Goal: Task Accomplishment & Management: Complete application form

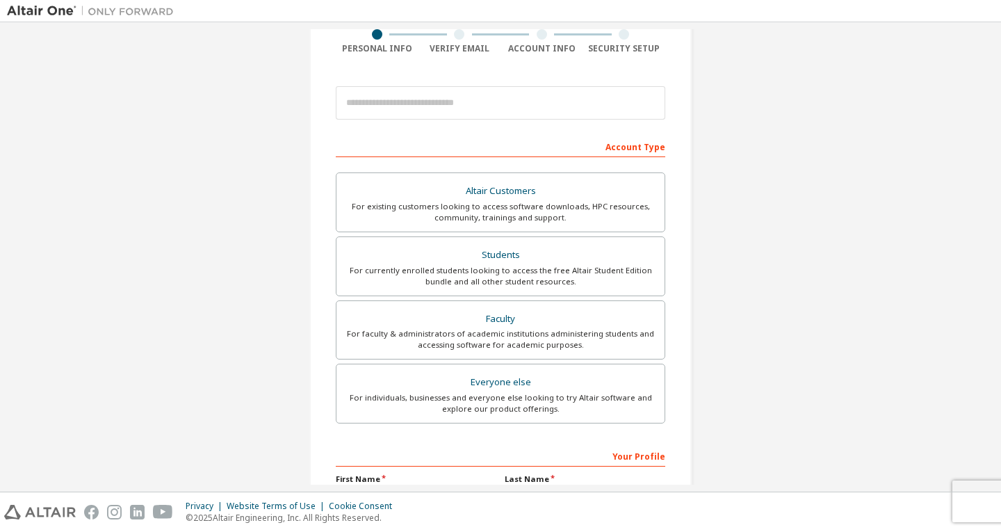
scroll to position [139, 0]
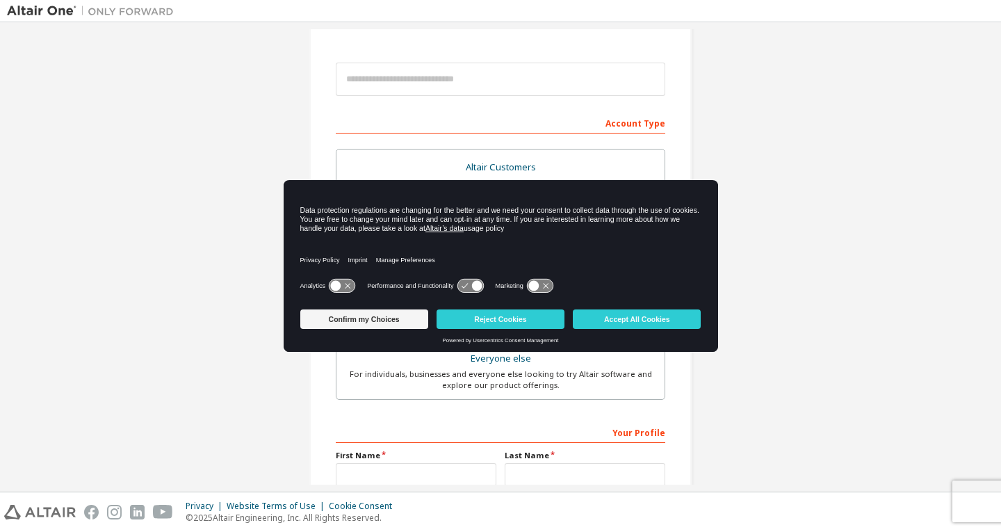
click at [887, 284] on div "Create an Altair One Account For Free Trials, Licenses, Downloads, Learning & D…" at bounding box center [501, 258] width 988 height 737
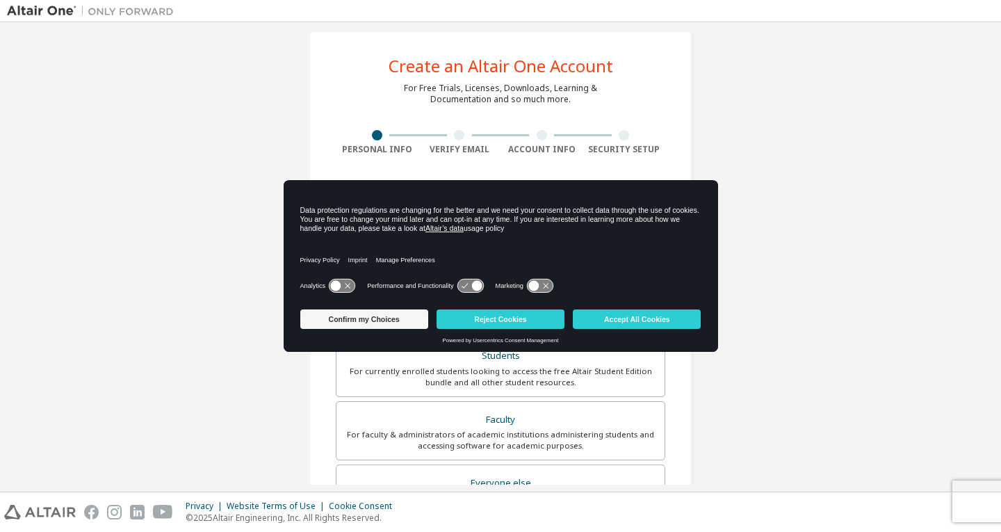
scroll to position [0, 0]
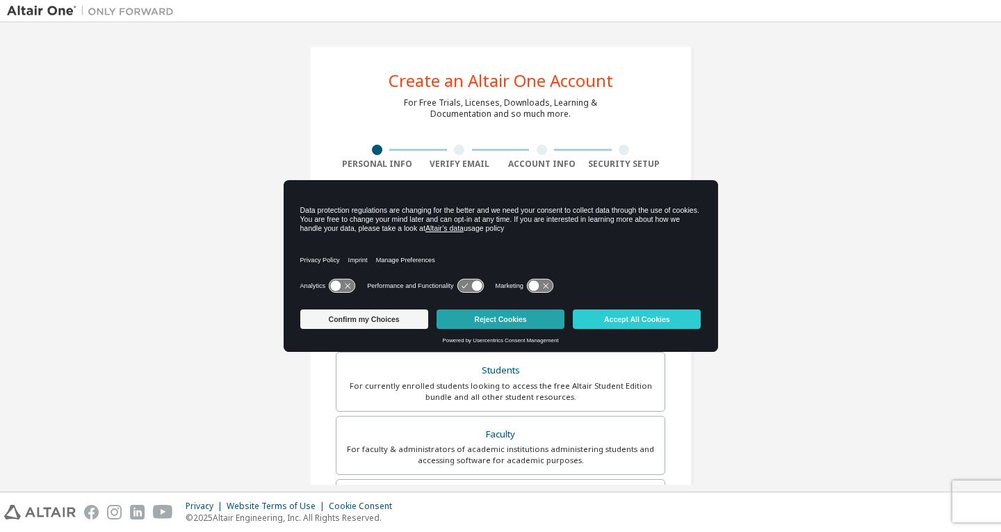
click at [518, 317] on button "Reject Cookies" at bounding box center [501, 318] width 128 height 19
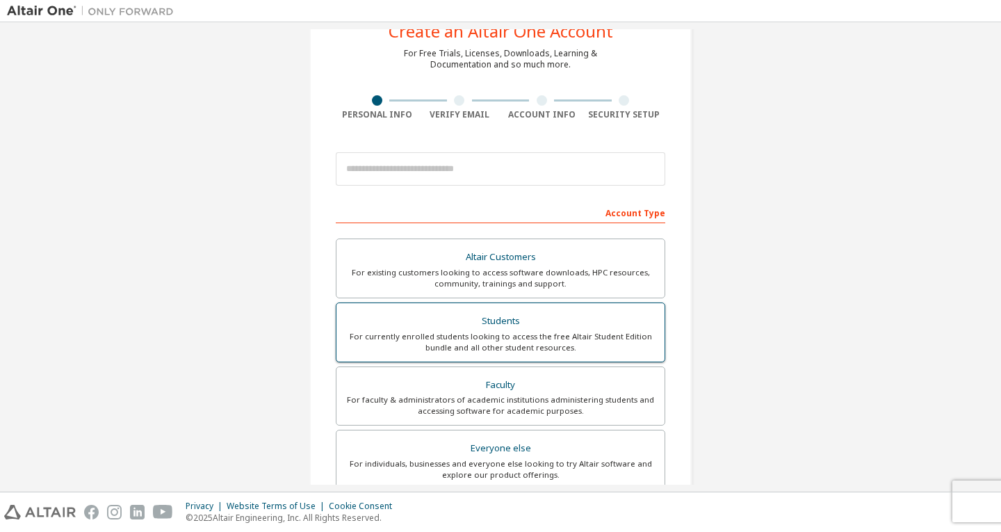
scroll to position [70, 0]
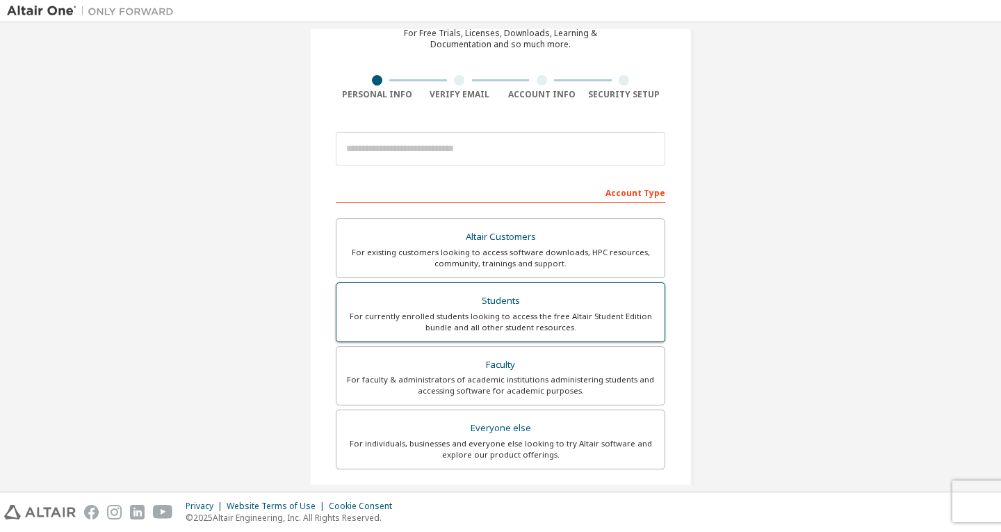
click at [501, 297] on div "Students" at bounding box center [501, 300] width 312 height 19
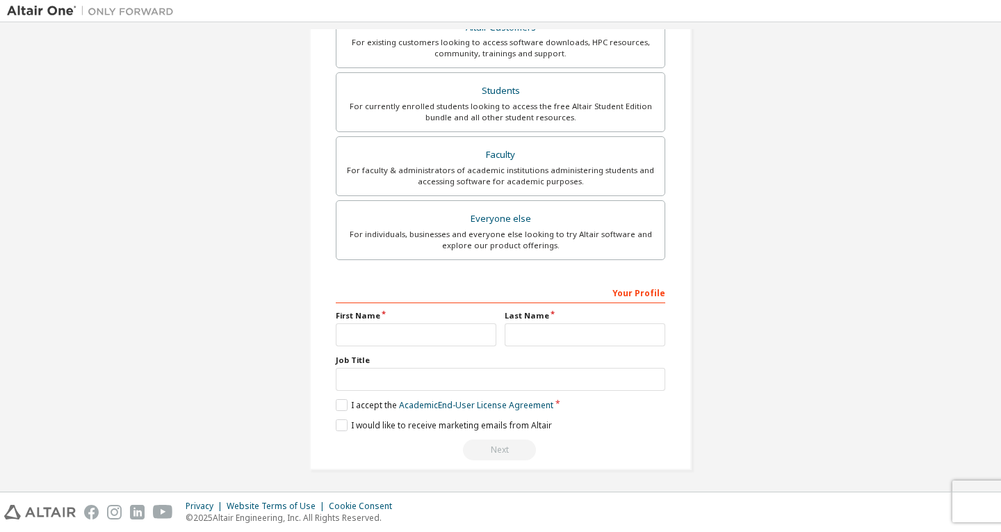
scroll to position [317, 0]
click at [459, 333] on input "text" at bounding box center [416, 332] width 161 height 23
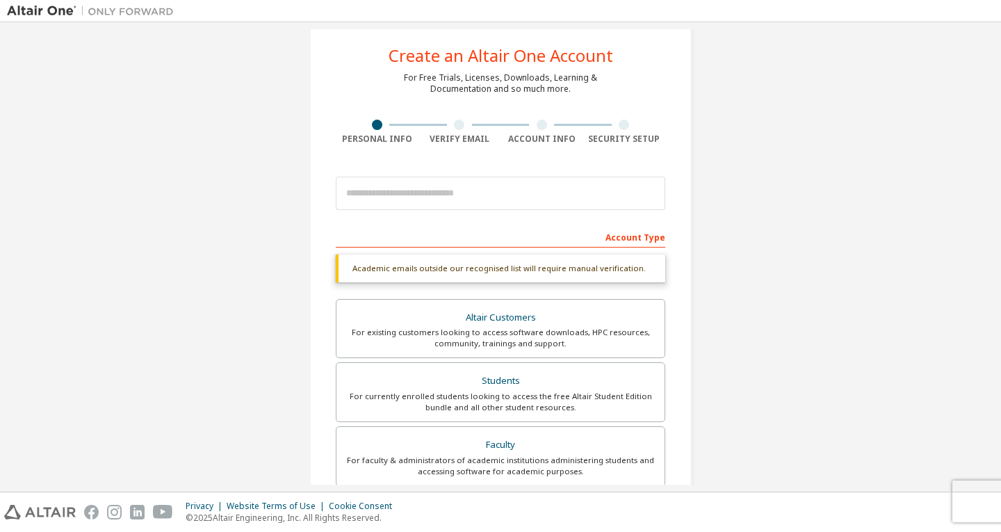
scroll to position [0, 0]
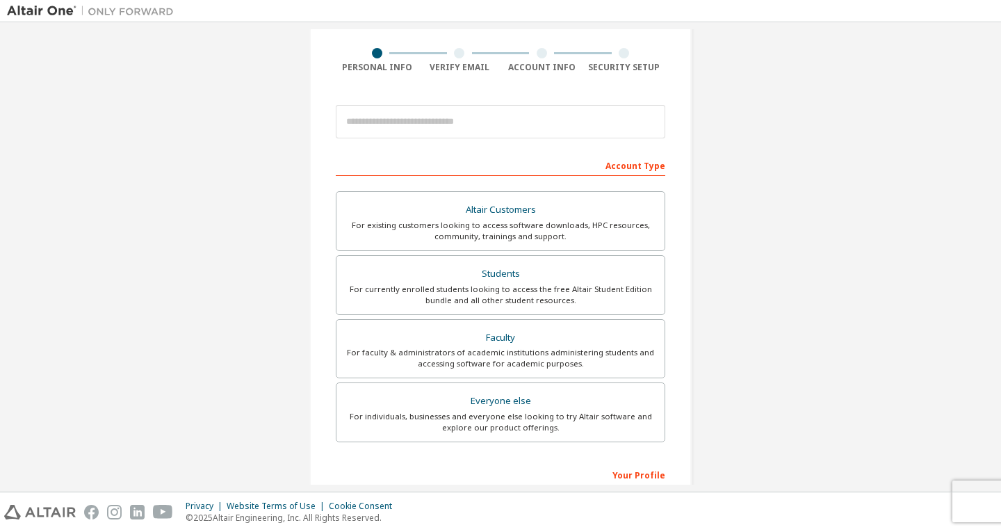
scroll to position [70, 0]
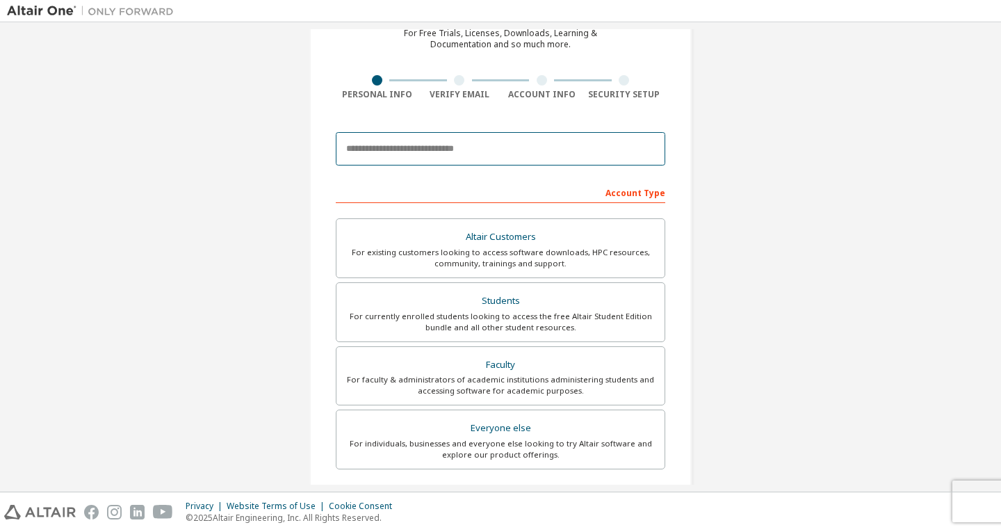
click at [516, 140] on input "email" at bounding box center [501, 148] width 330 height 33
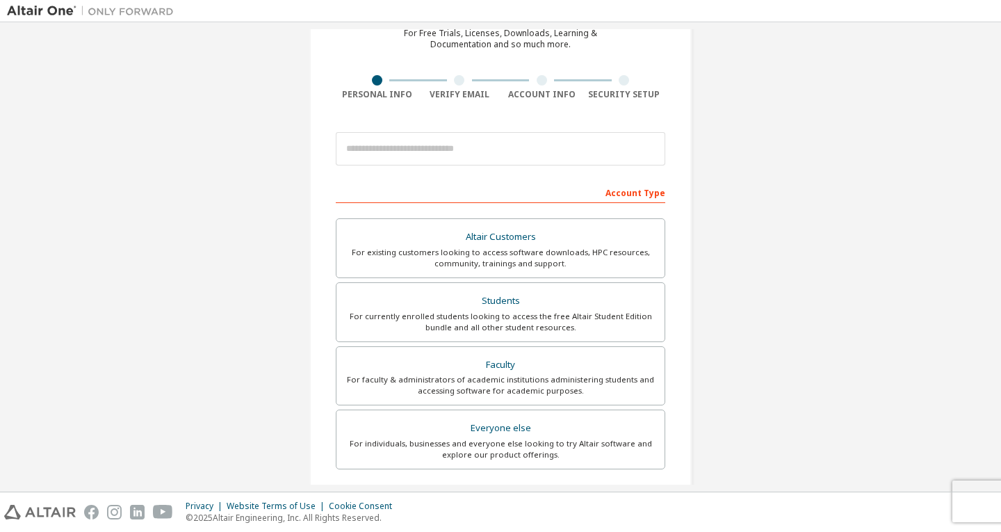
click at [739, 118] on div "Create an Altair One Account For Free Trials, Licenses, Downloads, Learning & D…" at bounding box center [501, 328] width 988 height 737
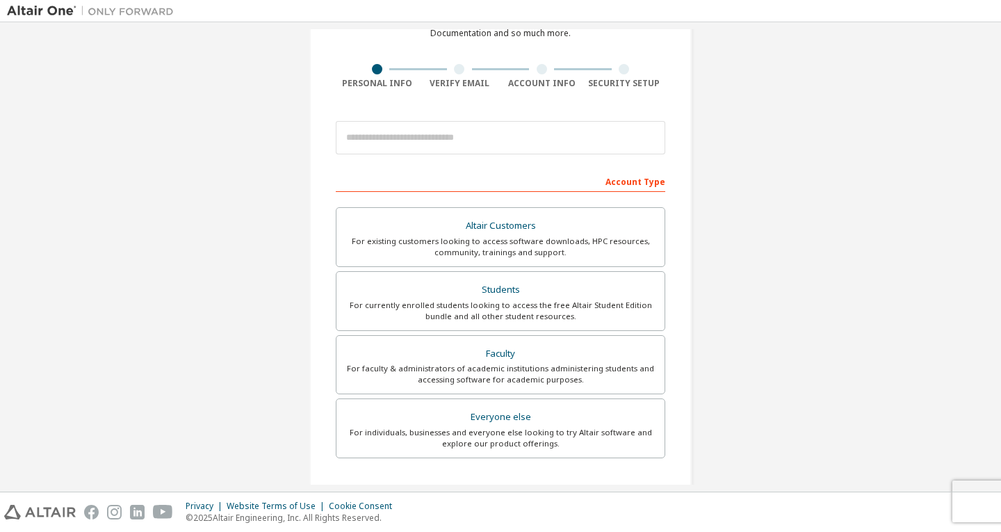
scroll to position [0, 0]
